Goal: Information Seeking & Learning: Compare options

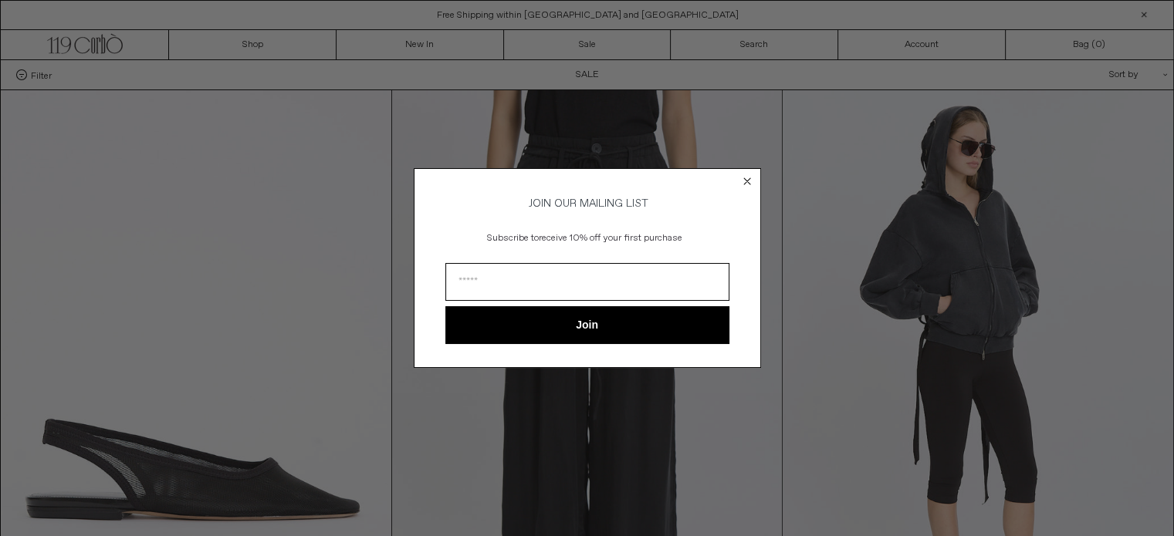
click at [747, 174] on circle "Close dialog" at bounding box center [746, 181] width 15 height 15
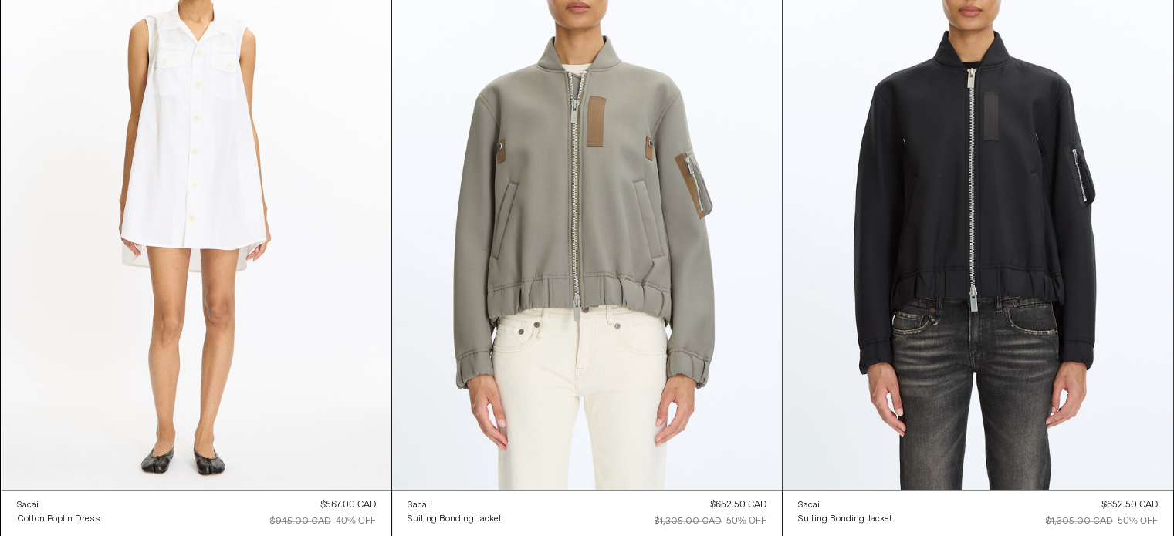
scroll to position [19773, 0]
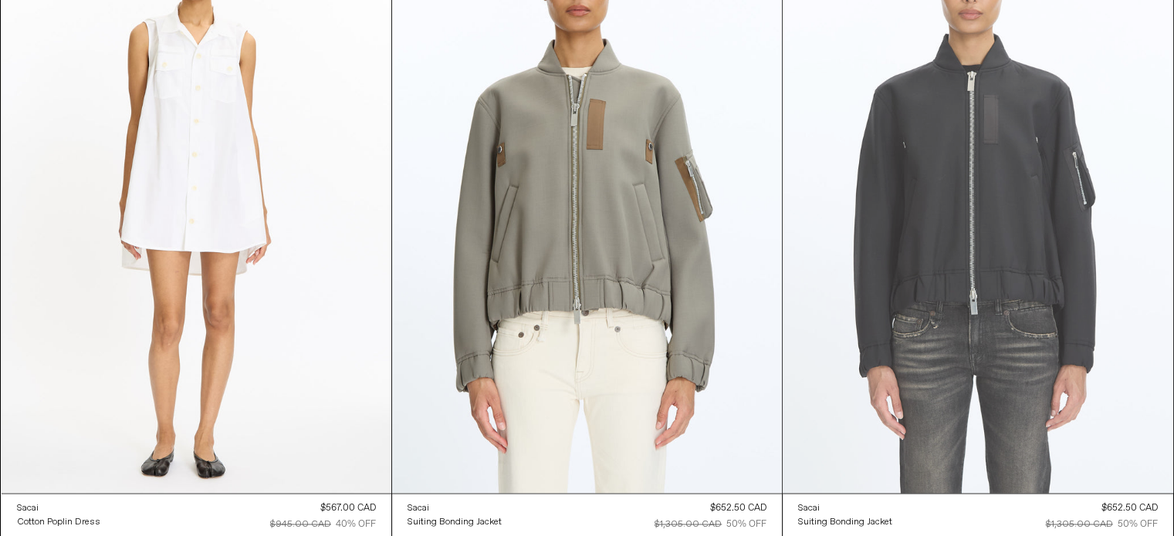
click at [1009, 259] on at bounding box center [977, 200] width 390 height 585
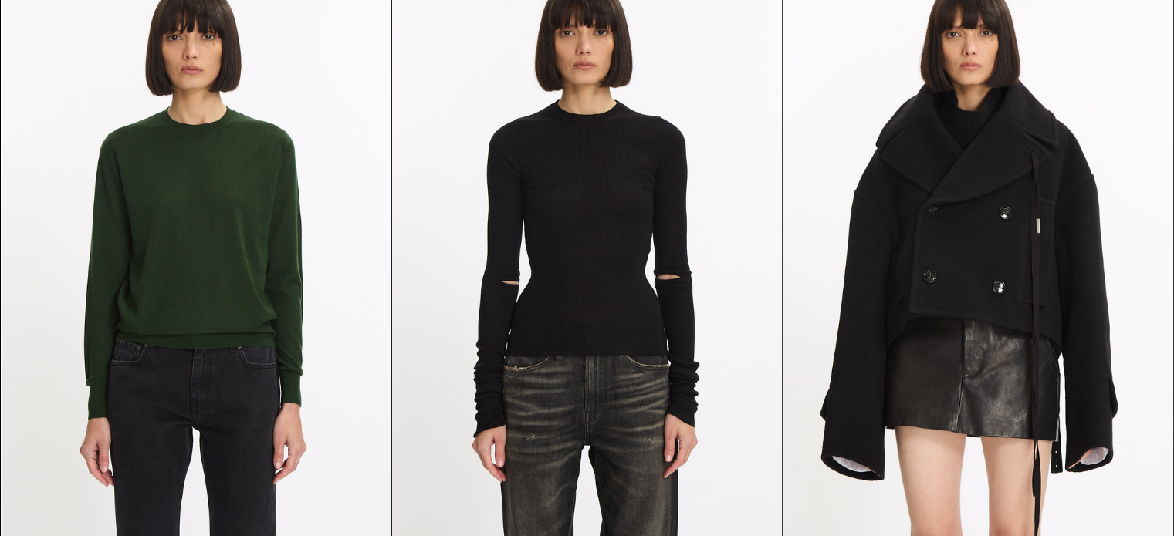
scroll to position [29168, 0]
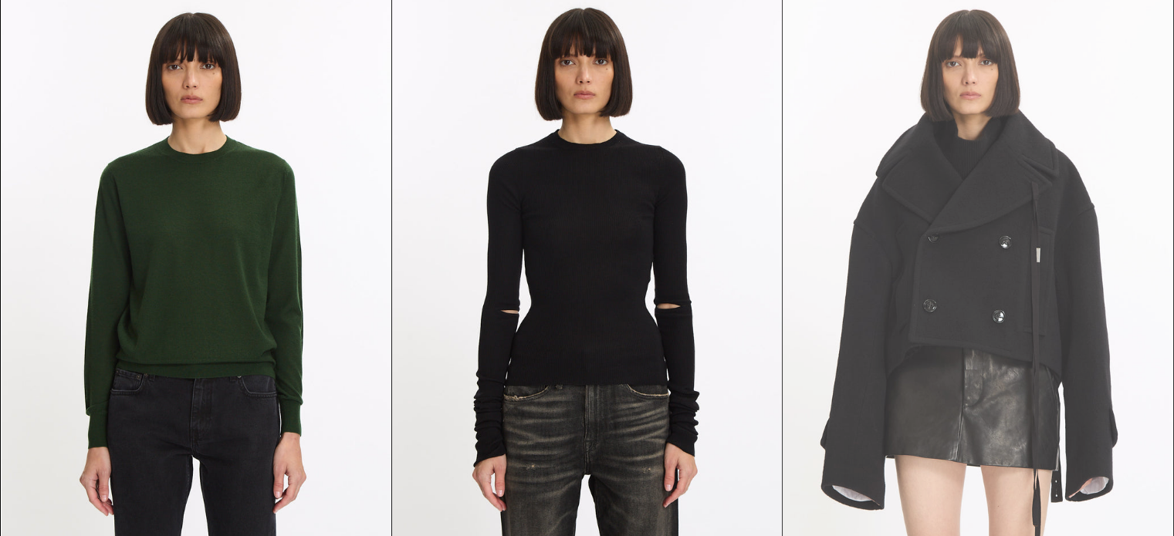
click at [1003, 313] on at bounding box center [977, 285] width 390 height 585
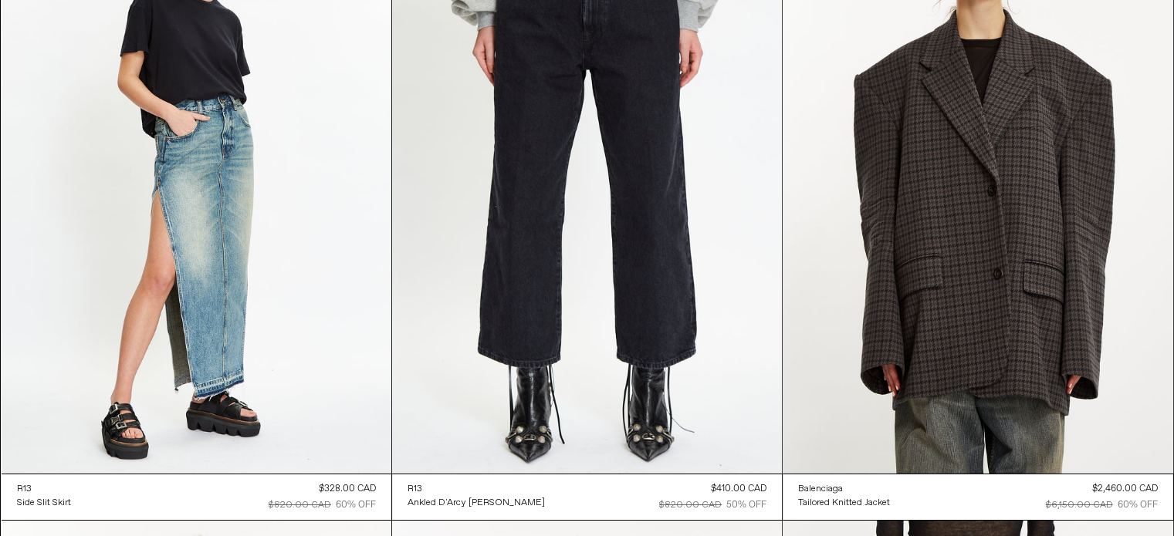
scroll to position [40650, 0]
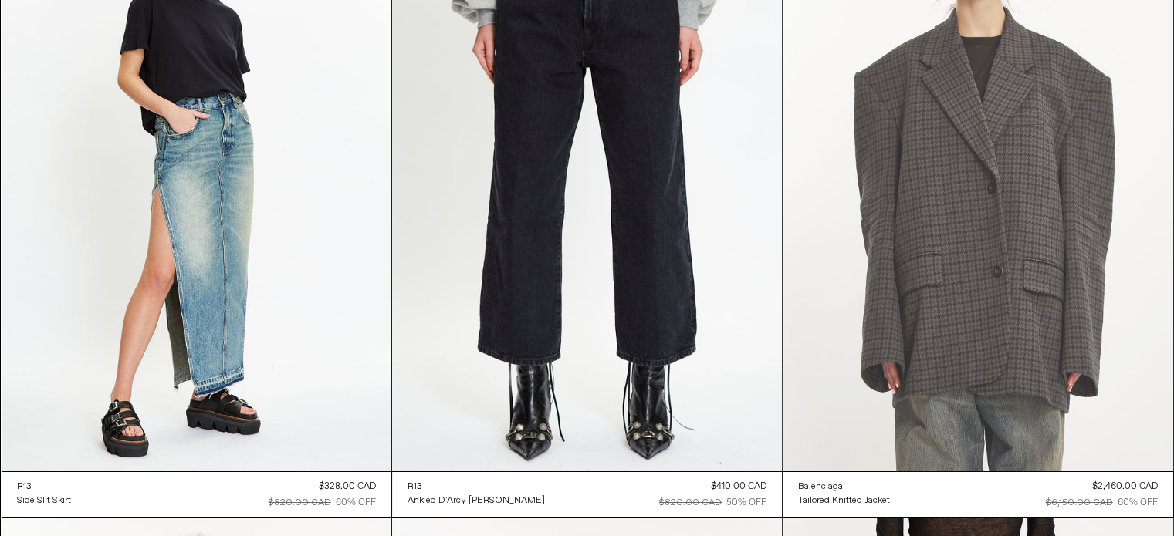
click at [948, 238] on at bounding box center [977, 179] width 390 height 585
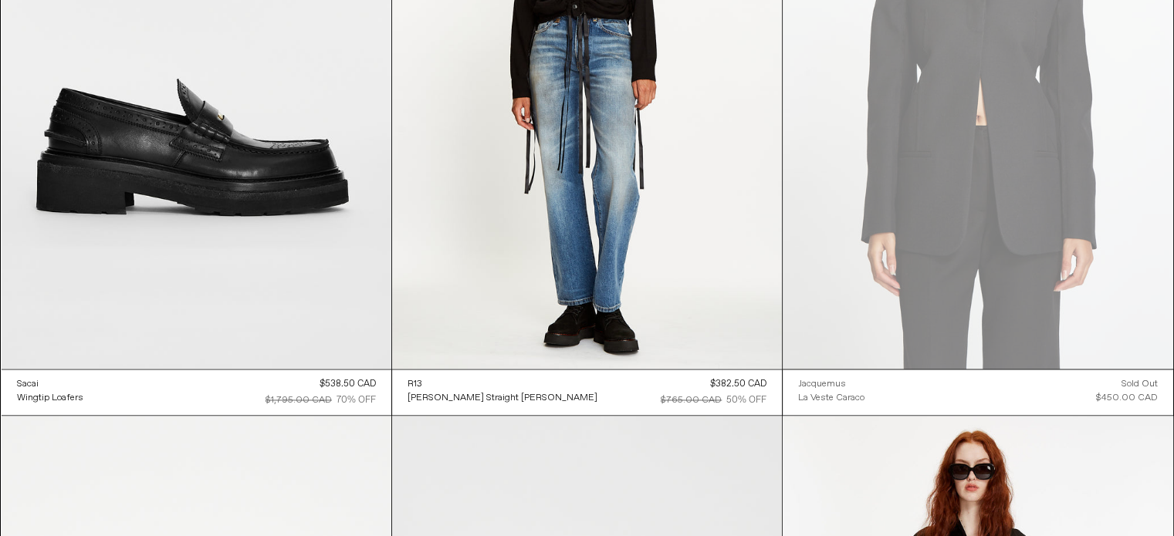
scroll to position [43094, 0]
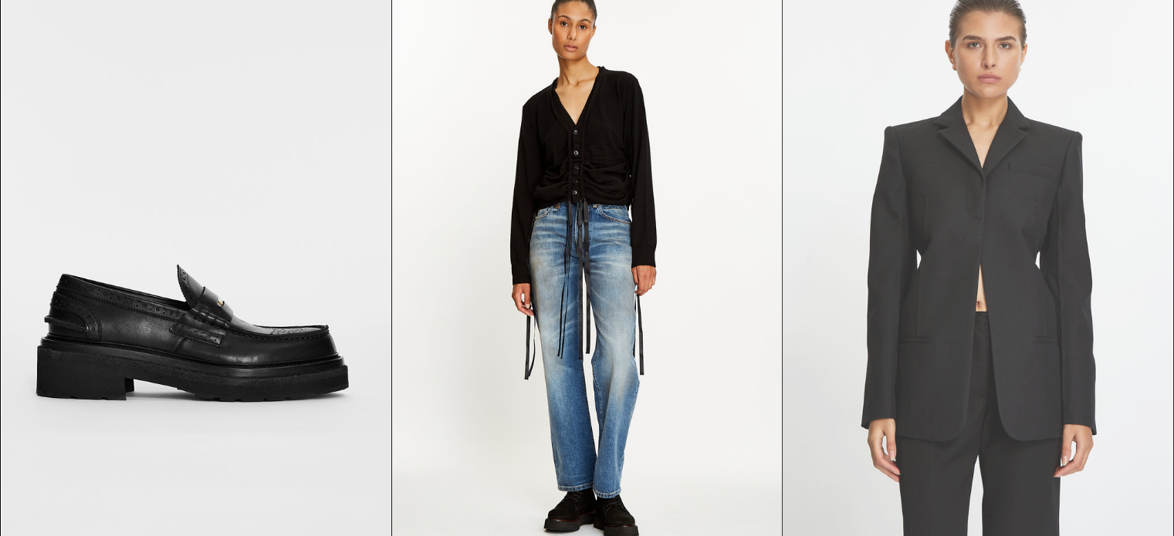
click at [920, 211] on at bounding box center [977, 262] width 390 height 585
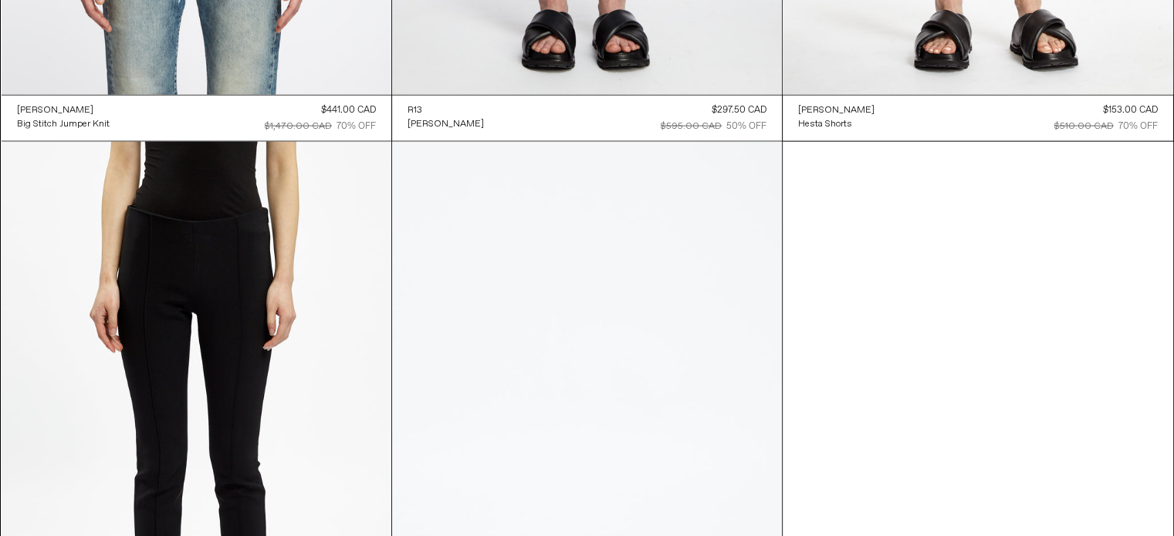
scroll to position [56489, 0]
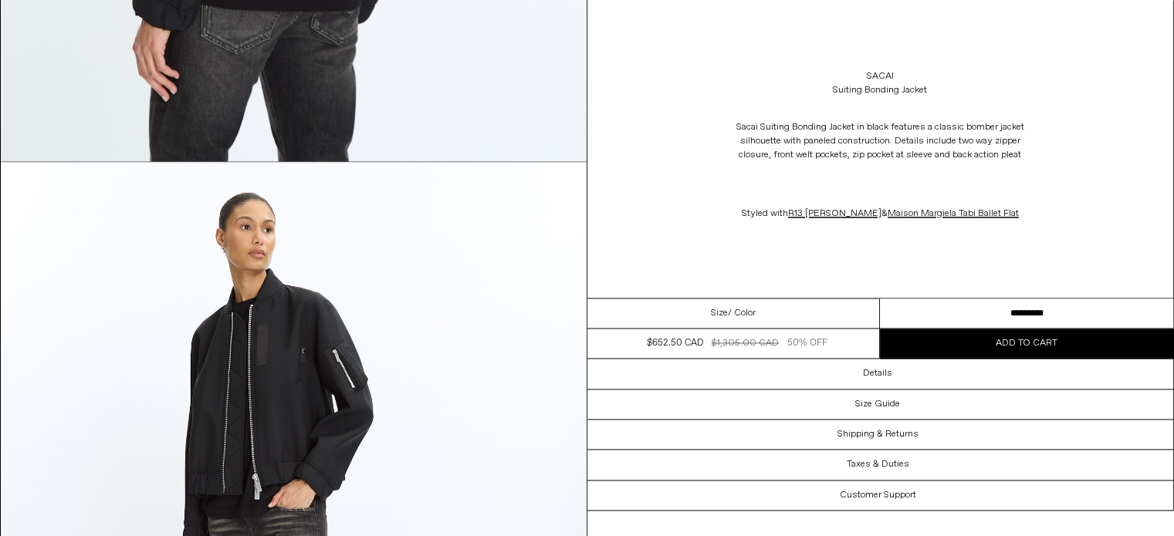
scroll to position [2154, 0]
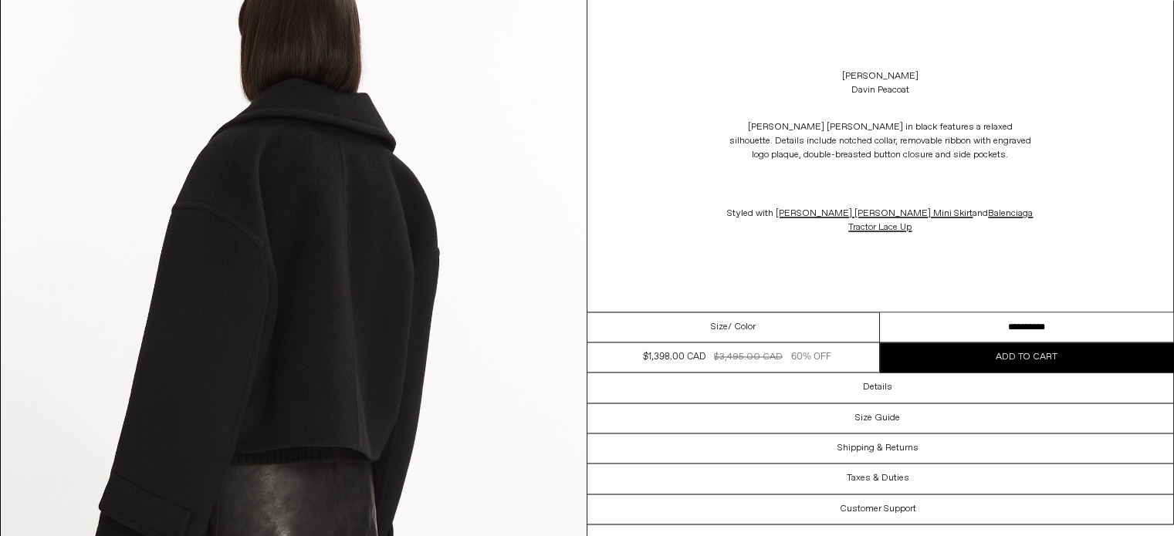
scroll to position [2815, 0]
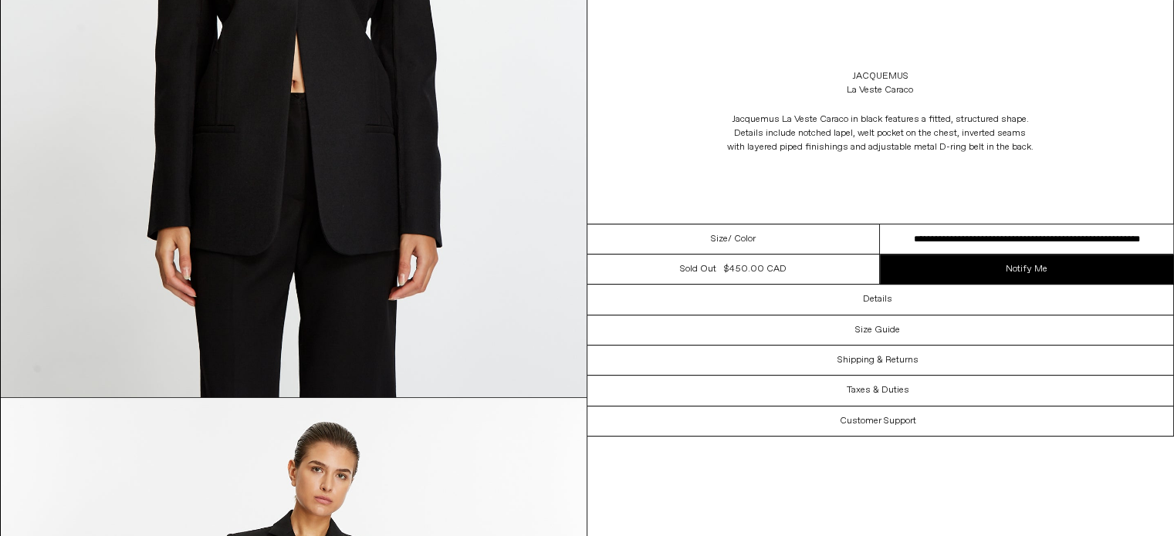
scroll to position [469, 0]
